Goal: Information Seeking & Learning: Learn about a topic

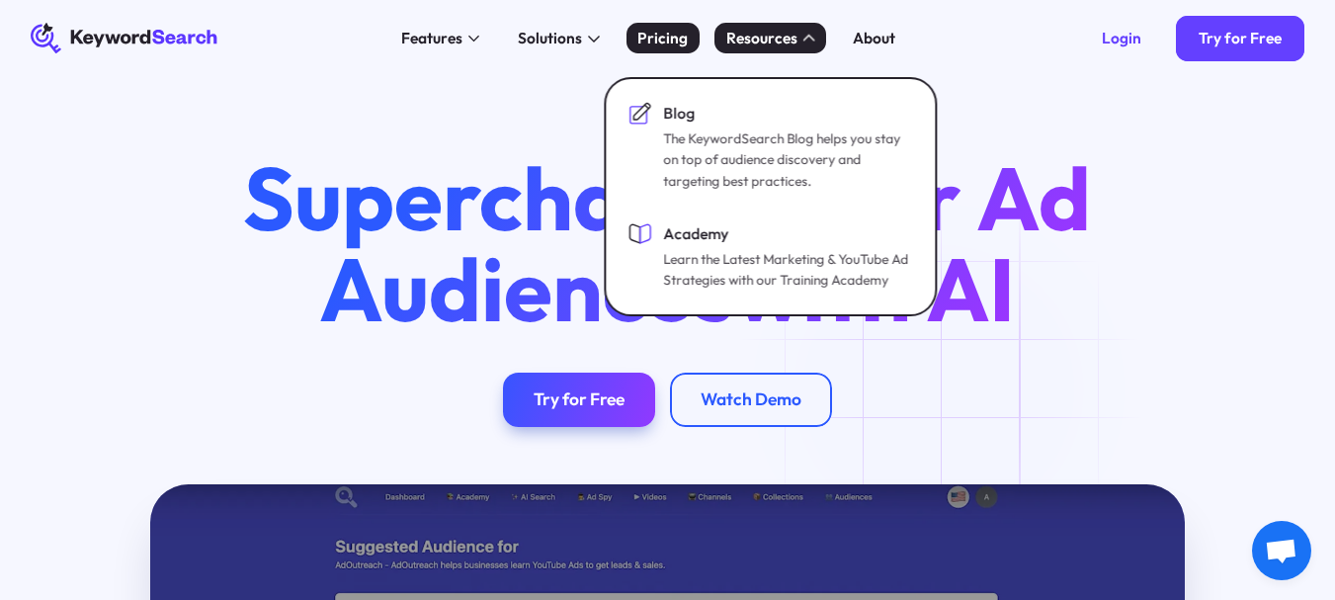
click at [648, 36] on div "Pricing" at bounding box center [662, 38] width 50 height 23
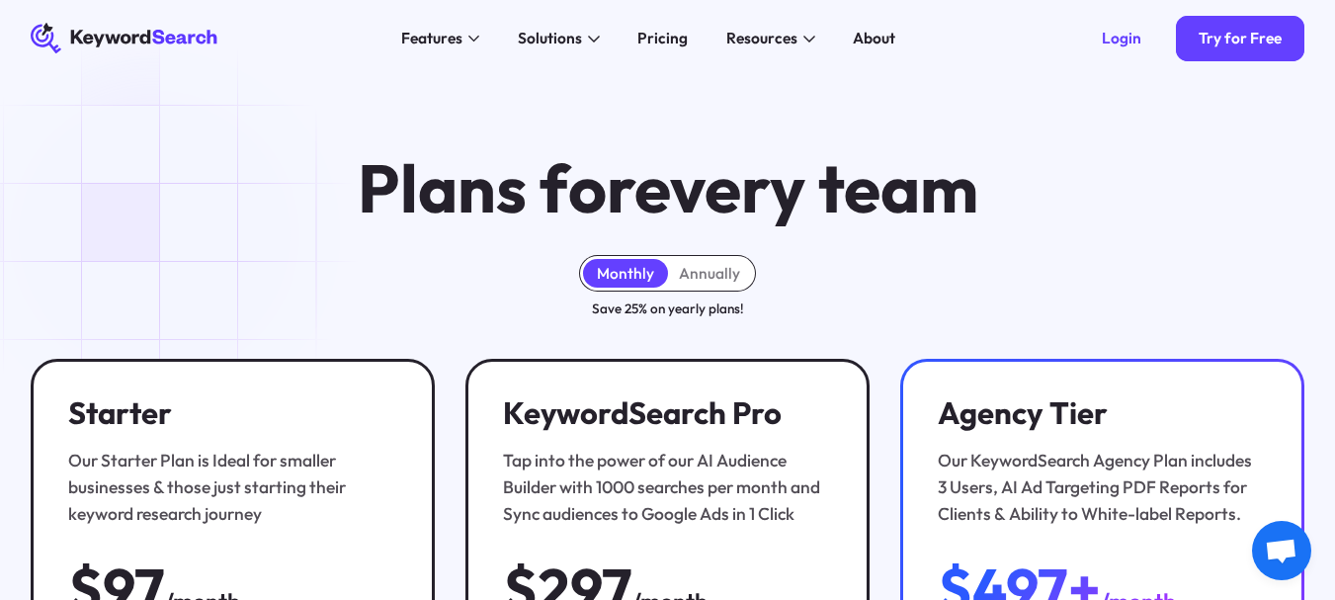
click at [1334, 91] on html "KeywordSearch Features AI Audience Builder Supercharge your Google and YouTube …" at bounding box center [667, 300] width 1335 height 600
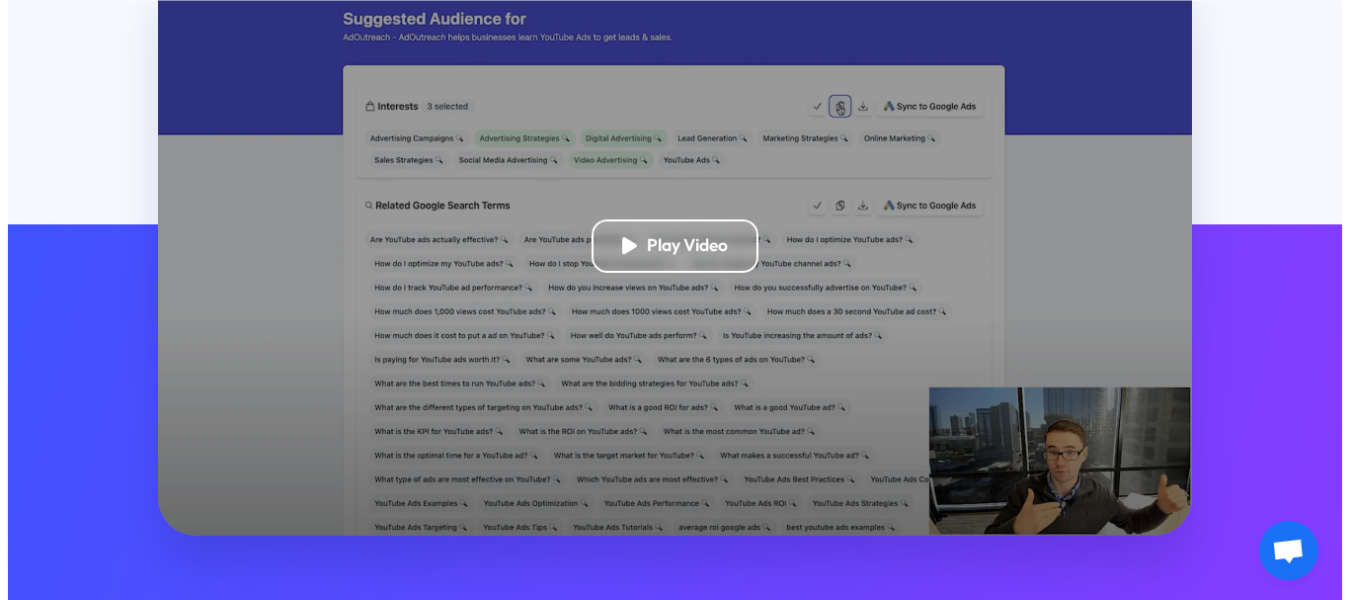
scroll to position [540, 0]
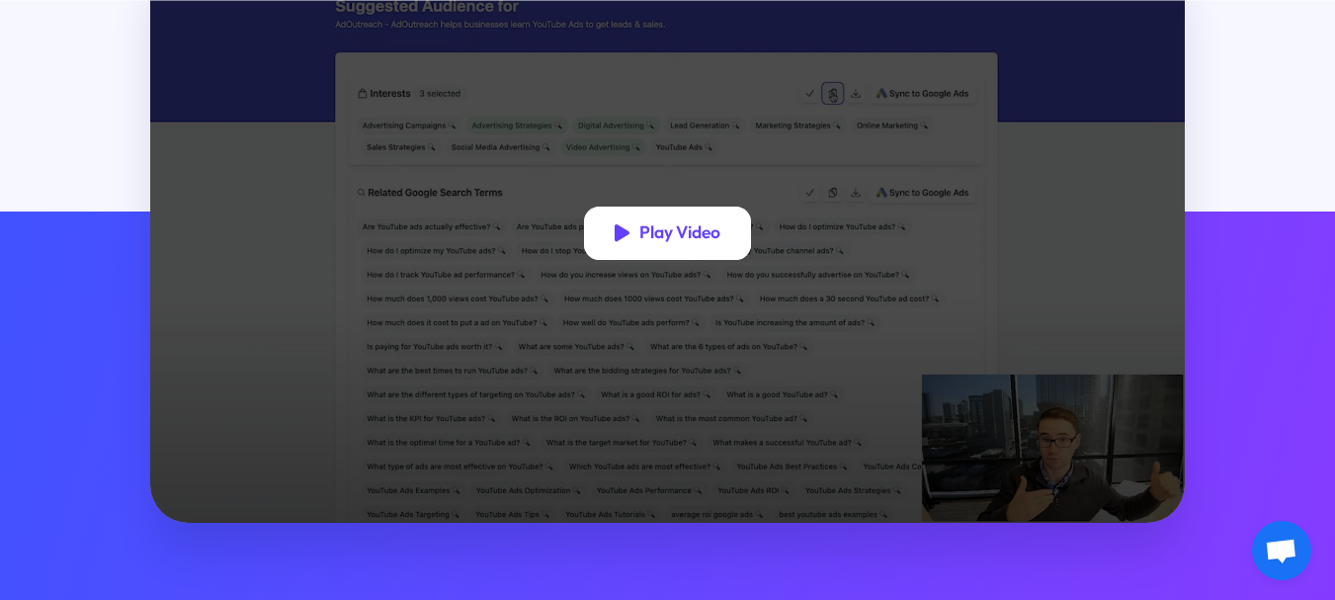
click at [706, 237] on div "Play Video" at bounding box center [679, 233] width 81 height 22
